Goal: Communication & Community: Connect with others

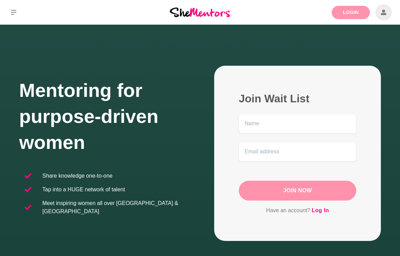
click at [353, 13] on link "Login" at bounding box center [351, 12] width 38 height 13
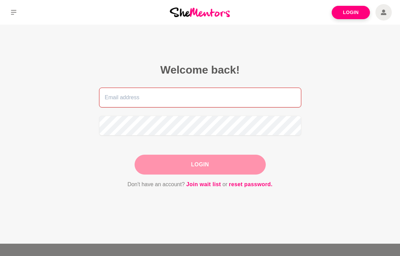
type input "[EMAIL_ADDRESS][DOMAIN_NAME]"
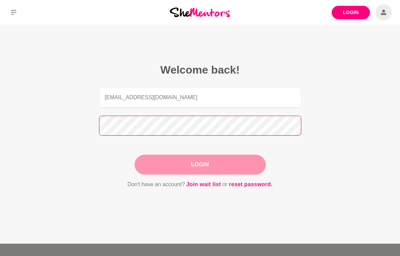
click at [200, 164] on button "Login" at bounding box center [200, 164] width 131 height 20
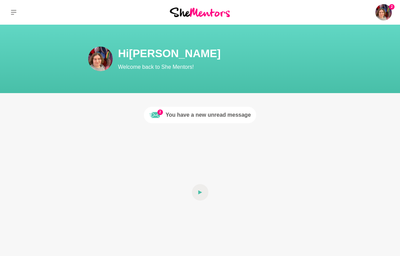
click at [187, 113] on div "You have a new unread message" at bounding box center [208, 115] width 85 height 8
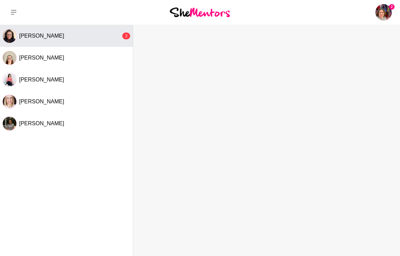
click at [85, 44] on button "[PERSON_NAME] 2" at bounding box center [66, 36] width 133 height 22
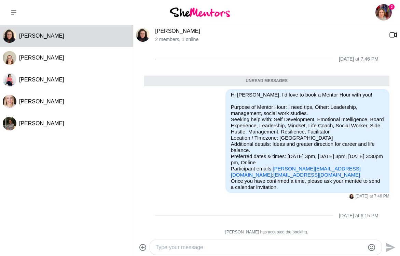
scroll to position [43, 0]
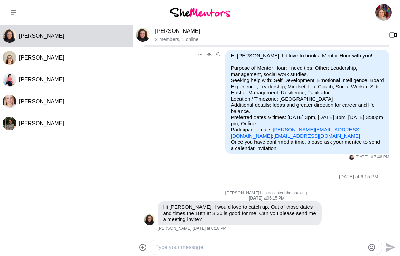
drag, startPoint x: 275, startPoint y: 131, endPoint x: 335, endPoint y: 132, distance: 60.5
click at [335, 132] on p "Purpose of Mentor Hour: I need tips, Other: Leadership, management, social work…" at bounding box center [307, 102] width 153 height 74
copy p "[PERSON_NAME][EMAIL_ADDRESS][DOMAIN_NAME]"
click at [188, 161] on ul "[DATE] at 7:46 PM Unread messages Reply Pin Mark as unread Edit Message Delete …" at bounding box center [266, 118] width 245 height 225
drag, startPoint x: 275, startPoint y: 131, endPoint x: 289, endPoint y: 131, distance: 13.7
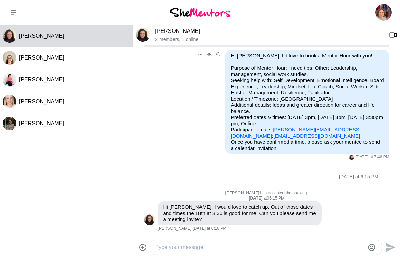
click at [335, 132] on link "[PERSON_NAME][EMAIL_ADDRESS][DOMAIN_NAME]" at bounding box center [296, 132] width 130 height 12
drag, startPoint x: 335, startPoint y: 132, endPoint x: 292, endPoint y: 132, distance: 43.1
drag, startPoint x: 274, startPoint y: 130, endPoint x: 337, endPoint y: 131, distance: 63.2
click at [337, 131] on p "Purpose of Mentor Hour: I need tips, Other: Leadership, management, social work…" at bounding box center [307, 102] width 153 height 74
copy p "[PERSON_NAME][EMAIL_ADDRESS][DOMAIN_NAME] ;"
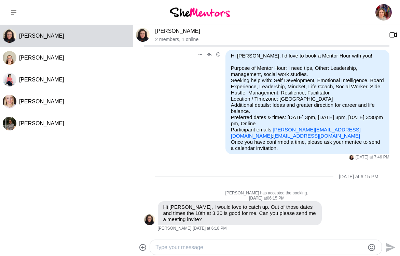
drag, startPoint x: 275, startPoint y: 77, endPoint x: 306, endPoint y: 122, distance: 55.1
click at [306, 122] on p "Purpose of Mentor Hour: I need tips, Other: Leadership, management, social work…" at bounding box center [307, 102] width 153 height 74
click at [340, 69] on p "Purpose of Mentor Hour: I need tips, Other: Leadership, management, social work…" at bounding box center [307, 102] width 153 height 74
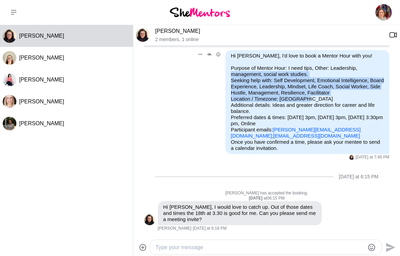
drag, startPoint x: 310, startPoint y: 95, endPoint x: 229, endPoint y: 67, distance: 85.6
click at [229, 67] on div "Hi [PERSON_NAME], I'd love to book a Mentor Hour with you! Purpose of Mentor Ho…" at bounding box center [308, 102] width 164 height 104
click at [234, 65] on p "Purpose of Mentor Hour: I need tips, Other: Leadership, management, social work…" at bounding box center [307, 102] width 153 height 74
drag, startPoint x: 231, startPoint y: 63, endPoint x: 319, endPoint y: 93, distance: 92.8
click at [319, 93] on p "Purpose of Mentor Hour: I need tips, Other: Leadership, management, social work…" at bounding box center [307, 102] width 153 height 74
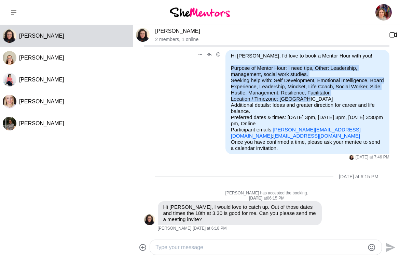
copy p "Purpose of Mentor Hour: I need tips, Other: Leadership, management, social work…"
click at [169, 246] on textarea "Type your message" at bounding box center [260, 247] width 209 height 8
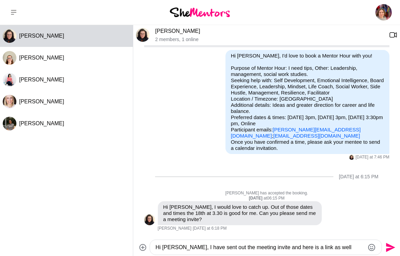
paste textarea "[URL][DOMAIN_NAME]"
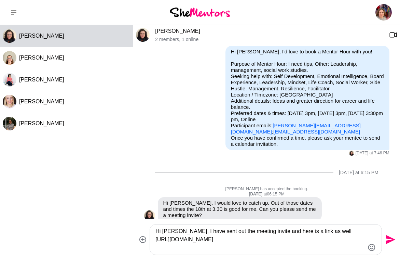
click at [329, 234] on textarea "Hi [PERSON_NAME], I have sent out the meeting invite and here is a link as well…" at bounding box center [260, 239] width 209 height 25
click at [329, 233] on textarea "Hi [PERSON_NAME], I have sent out the meeting invite and here is a link as well…" at bounding box center [260, 239] width 209 height 25
click at [358, 240] on textarea "Hi [PERSON_NAME], I have sent out the meeting invite and here is a link as well…" at bounding box center [260, 239] width 209 height 25
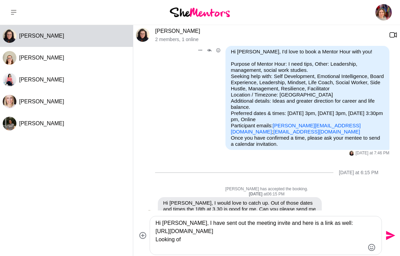
scroll to position [67, 0]
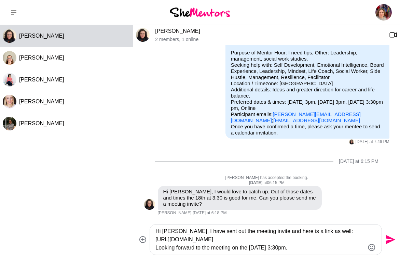
click at [318, 250] on textarea "Hi [PERSON_NAME], I have sent out the meeting invite and here is a link as well…" at bounding box center [260, 239] width 209 height 25
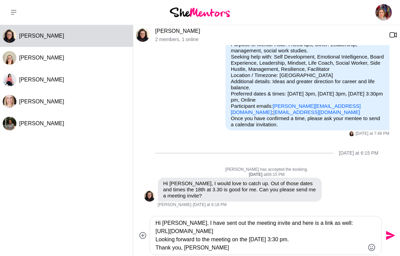
click at [162, 239] on textarea "Hi [PERSON_NAME], I have sent out the meeting invite and here is a link as well…" at bounding box center [260, 235] width 209 height 33
click at [167, 237] on textarea "Hi [PERSON_NAME], I have sent out the meeting invite and here is a link as well…" at bounding box center [260, 235] width 209 height 33
click at [212, 247] on textarea "Hi [PERSON_NAME], I have sent out the meeting invite and here is a link as well…" at bounding box center [260, 235] width 209 height 33
click at [267, 243] on textarea "Hi [PERSON_NAME], I have sent out the meeting invite and here is a link as well…" at bounding box center [260, 235] width 209 height 33
click at [268, 247] on textarea "Hi [PERSON_NAME], I have sent out the meeting invite and here is a link as well…" at bounding box center [260, 235] width 209 height 33
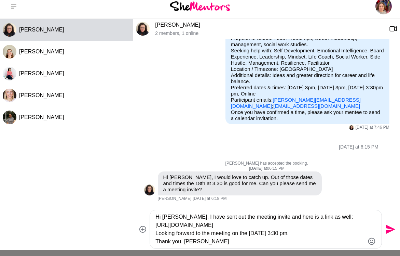
scroll to position [10, 0]
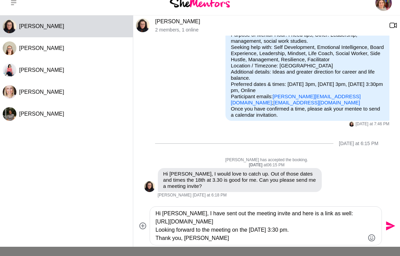
click at [212, 231] on textarea "Hi [PERSON_NAME], I have sent out the meeting invite and here is a link as well…" at bounding box center [260, 225] width 209 height 33
type textarea "Hi [PERSON_NAME], I have sent out the meeting invite and here is a link as well…"
click at [290, 244] on div "Hi [PERSON_NAME], I have sent out the meeting invite and here is a link as well…" at bounding box center [266, 225] width 232 height 38
click at [226, 237] on textarea "Hi [PERSON_NAME], I have sent out the meeting invite and here is a link as well…" at bounding box center [260, 225] width 209 height 33
click at [280, 240] on textarea "Hi [PERSON_NAME], I have sent out the meeting invite and here is a link as well…" at bounding box center [260, 225] width 209 height 33
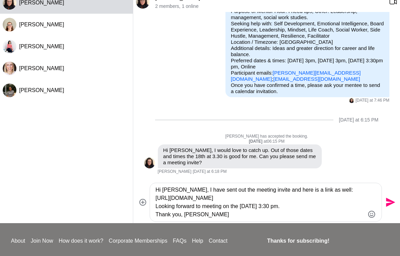
scroll to position [33, 0]
click at [388, 201] on icon "Send" at bounding box center [390, 201] width 9 height 9
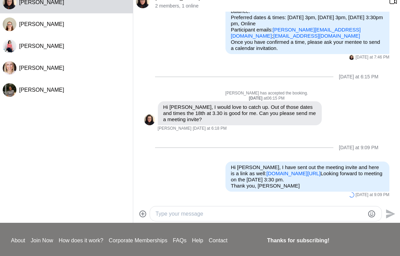
scroll to position [121, 0]
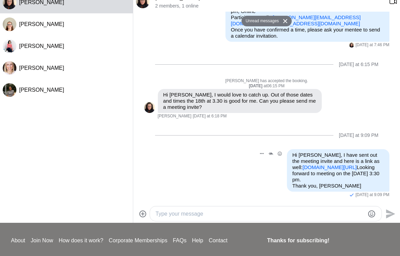
drag, startPoint x: 293, startPoint y: 154, endPoint x: 349, endPoint y: 195, distance: 69.3
click at [349, 189] on p "Hi [PERSON_NAME], I have sent out the meeting invite and here is a link as well…" at bounding box center [339, 170] width 92 height 37
copy p "Hi [PERSON_NAME], I have sent out the meeting invite and here is a link as well…"
click at [265, 110] on p "Hi [PERSON_NAME], I would love to catch up. Out of those dates and times the 18…" at bounding box center [239, 101] width 153 height 18
